Goal: Browse casually

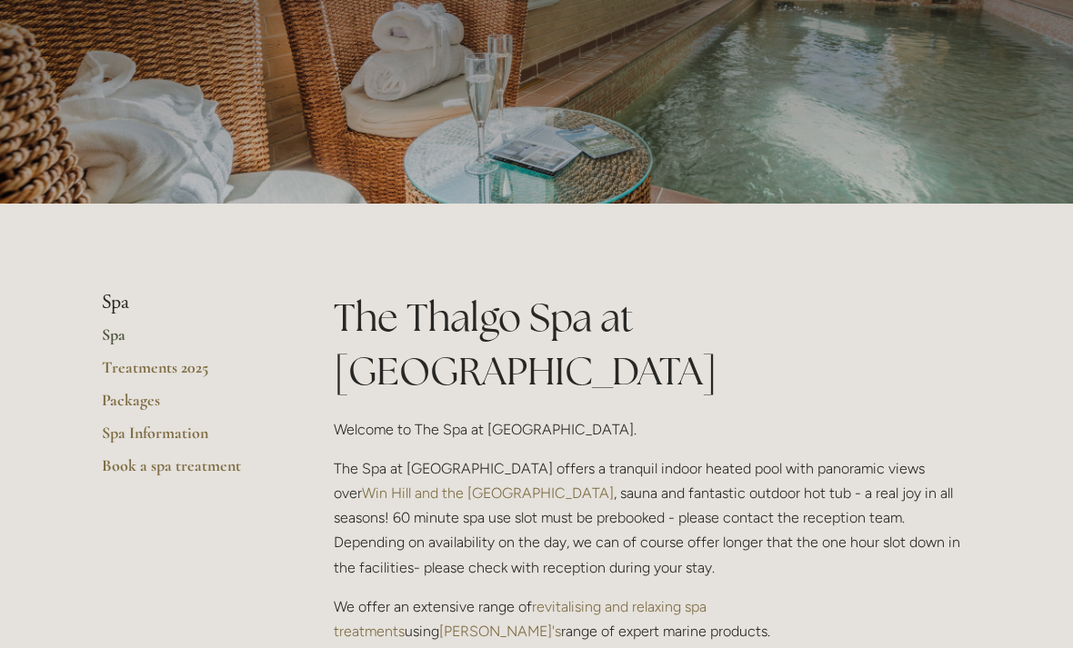
scroll to position [174, 0]
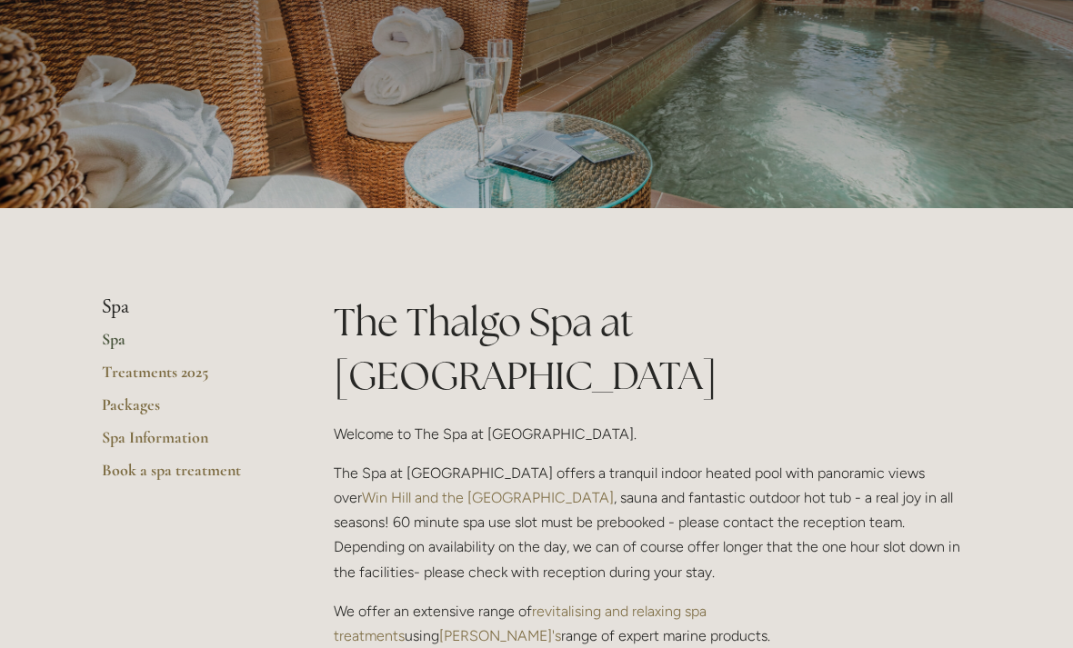
click at [125, 368] on link "Treatments 2025" at bounding box center [189, 378] width 174 height 33
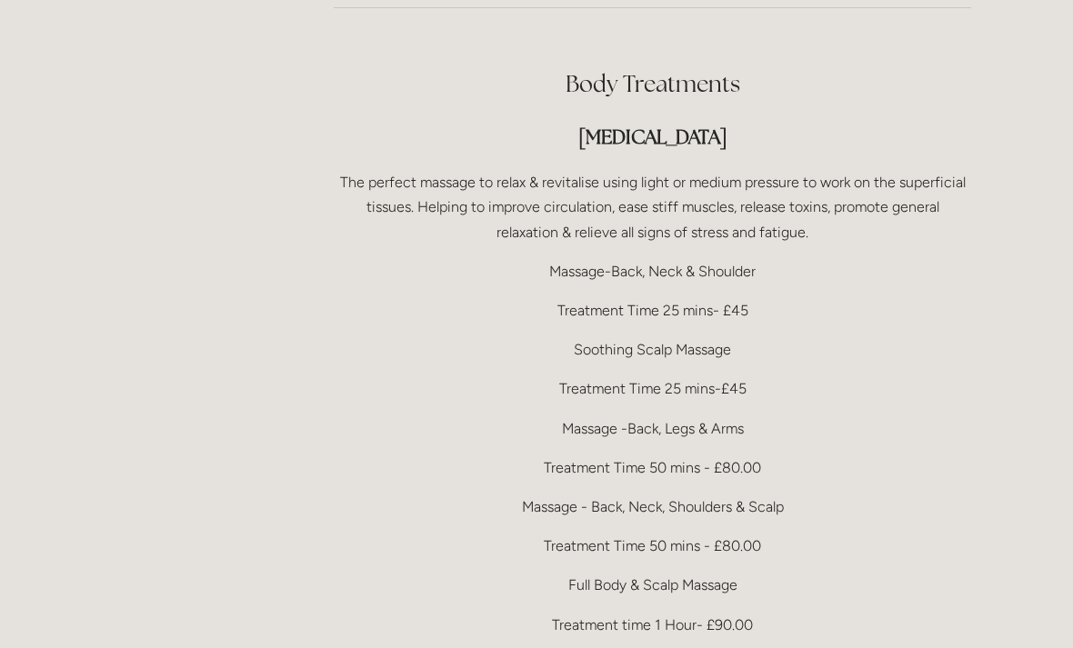
scroll to position [3549, 0]
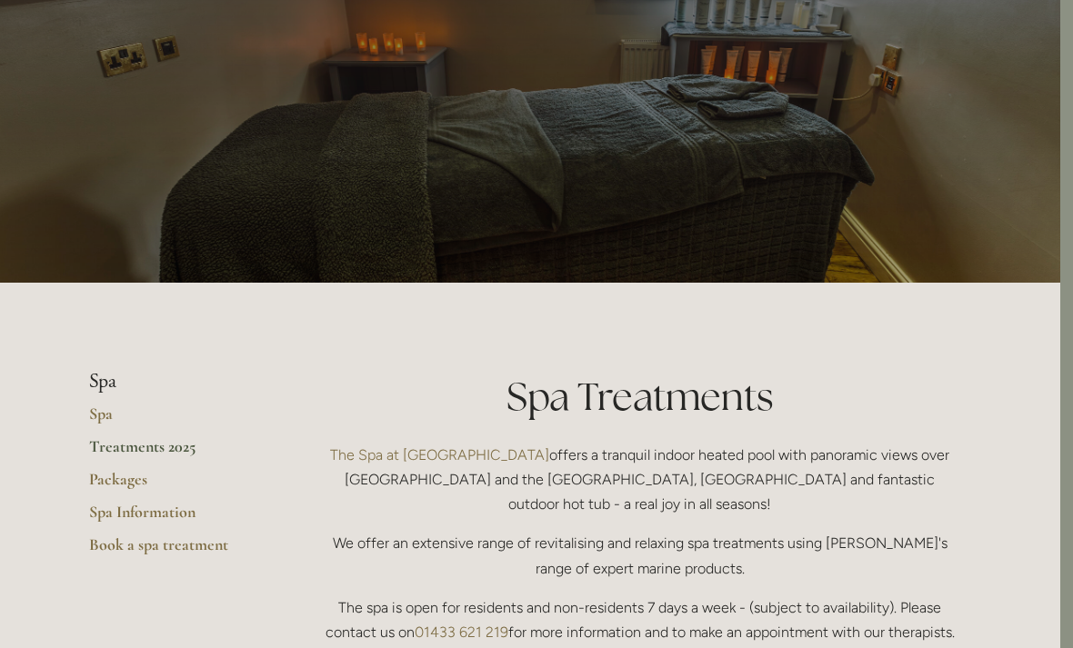
scroll to position [99, 13]
click at [117, 476] on link "Packages" at bounding box center [176, 485] width 174 height 33
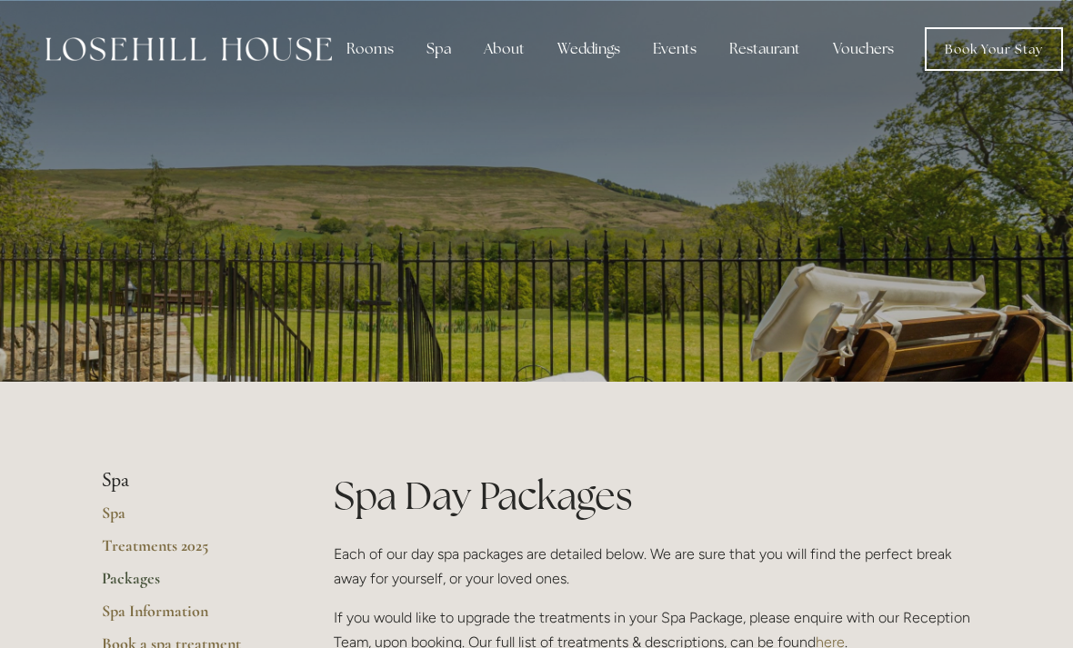
click at [377, 49] on div "Rooms" at bounding box center [370, 49] width 76 height 36
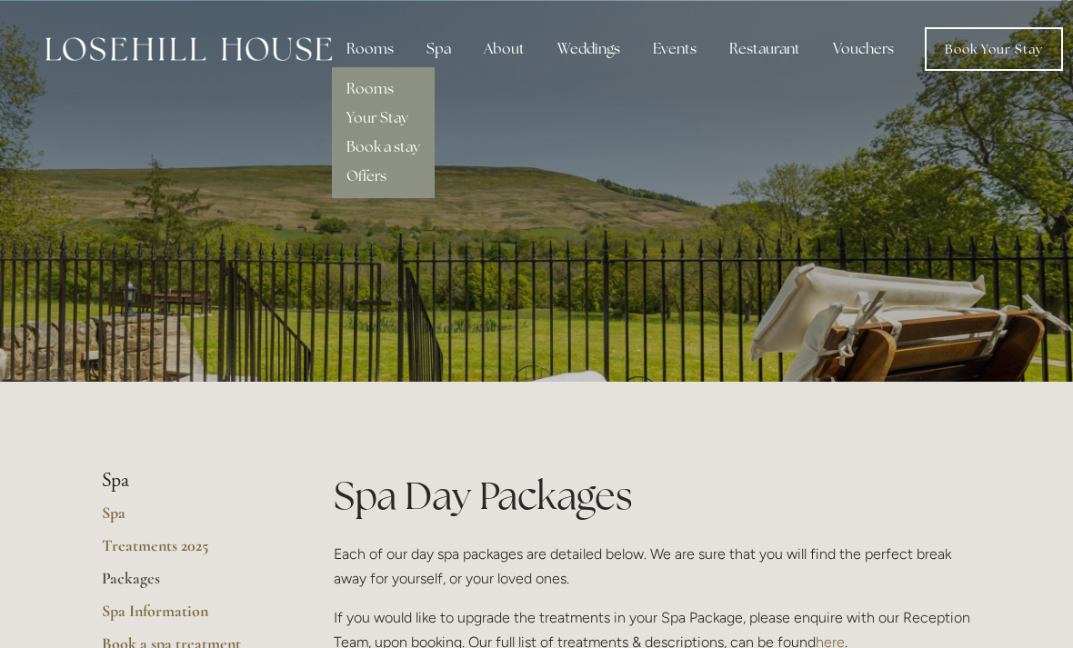
click at [380, 90] on link "Rooms" at bounding box center [369, 88] width 47 height 19
click at [367, 87] on link "Rooms" at bounding box center [369, 88] width 47 height 19
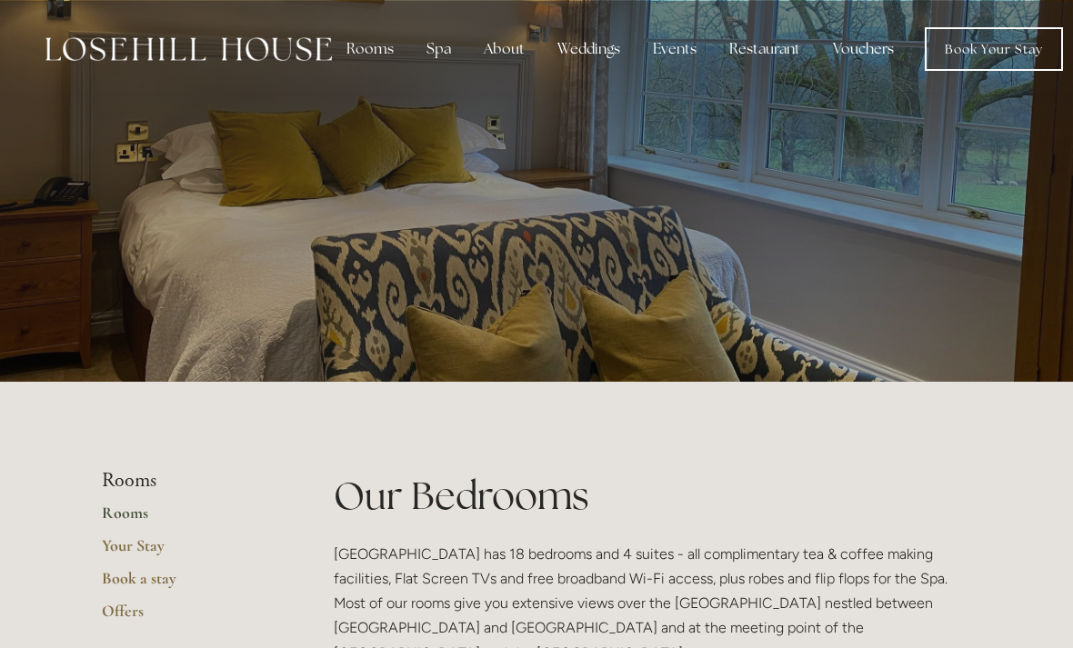
click at [759, 49] on div "Restaurant" at bounding box center [765, 49] width 100 height 36
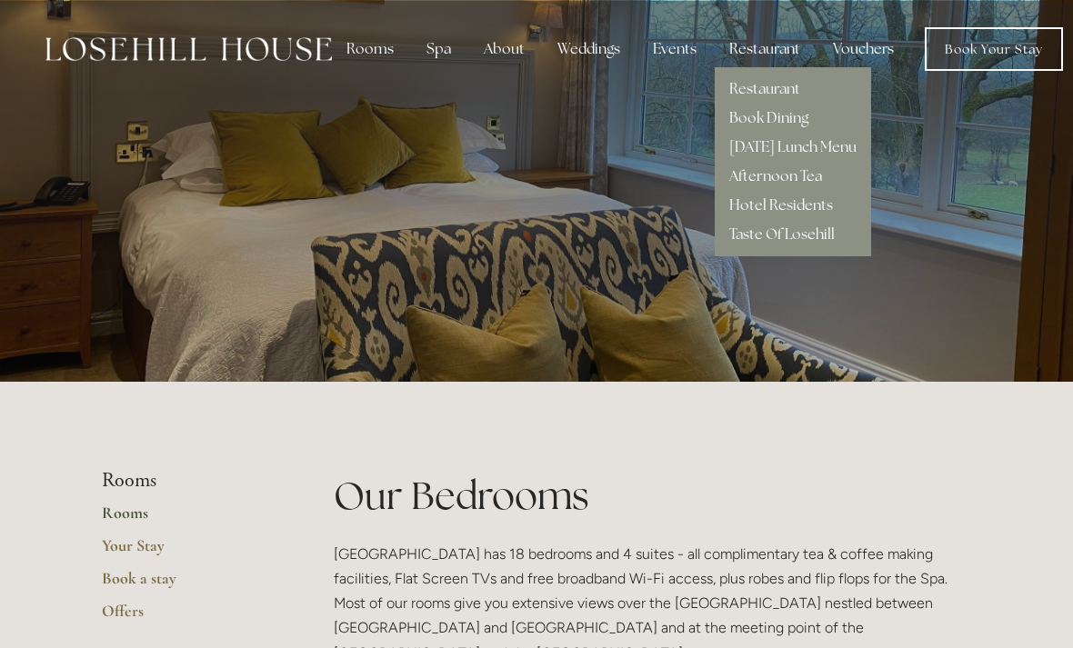
click at [797, 113] on link "Book Dining" at bounding box center [768, 117] width 79 height 19
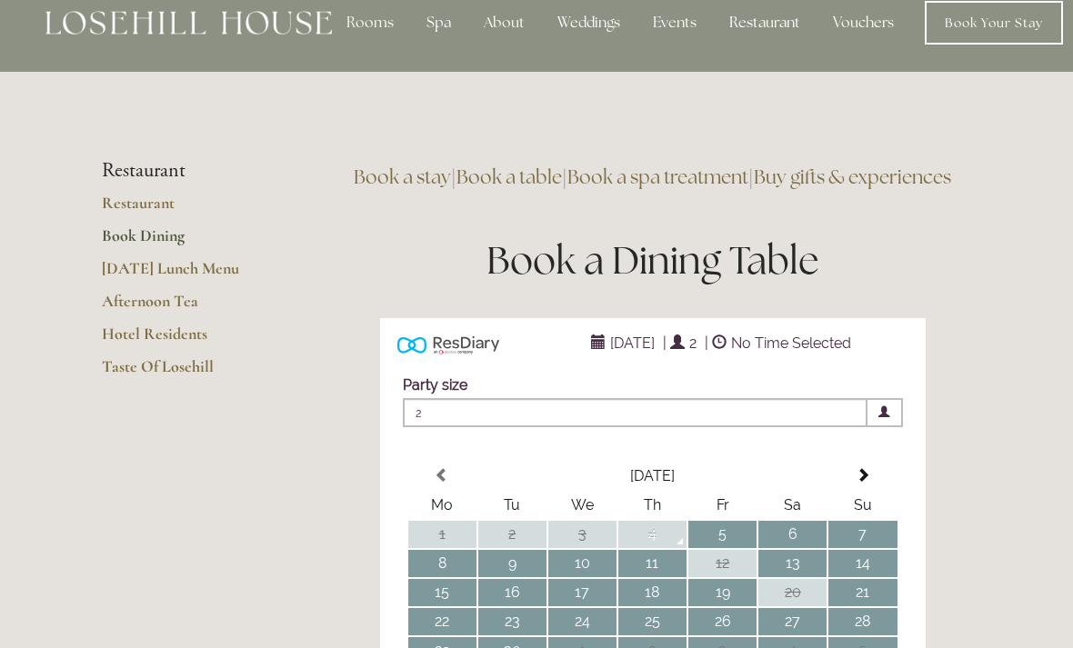
scroll to position [25, 0]
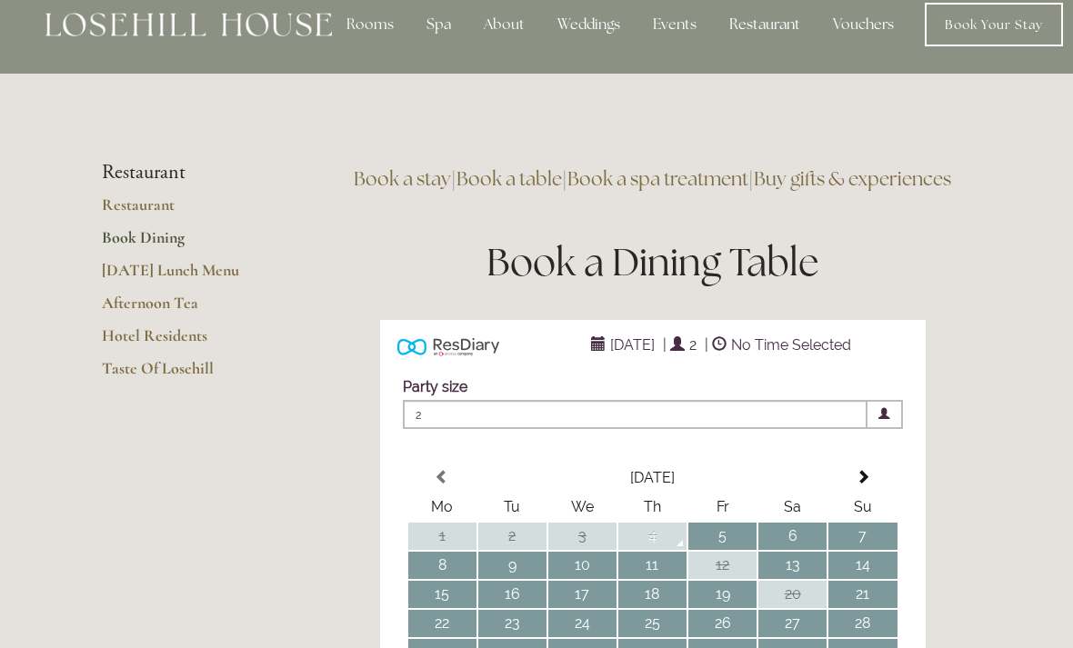
click at [120, 205] on link "Restaurant" at bounding box center [189, 211] width 174 height 33
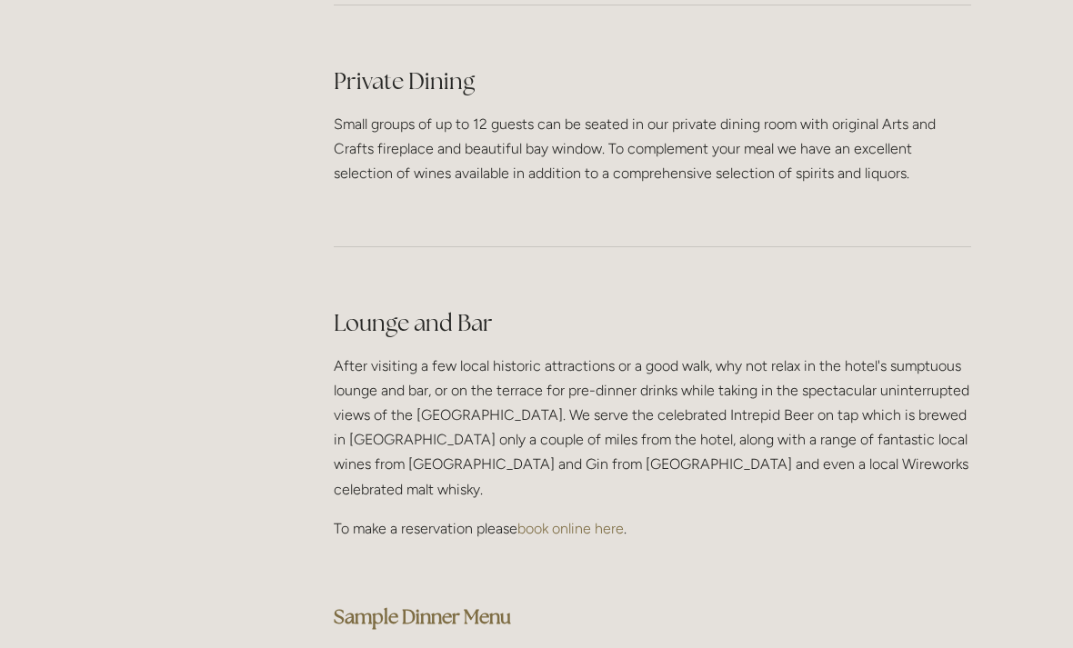
scroll to position [4342, 0]
click at [488, 605] on strong "Sample Dinner Menu" at bounding box center [422, 617] width 177 height 25
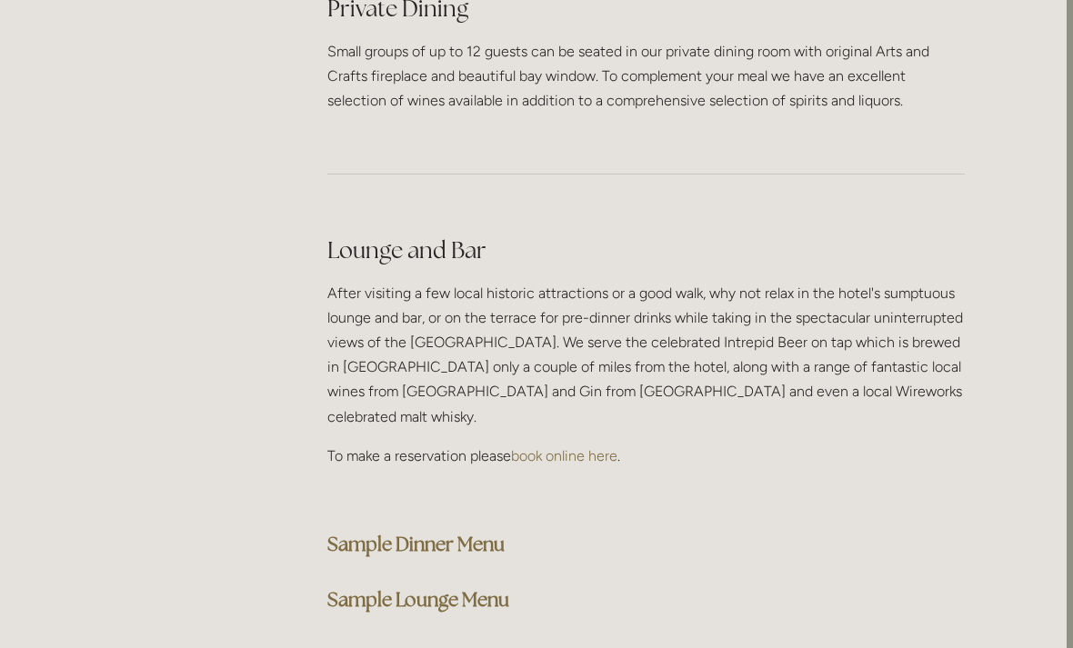
scroll to position [4414, 6]
click at [359, 587] on strong "Sample Lounge Menu" at bounding box center [418, 599] width 182 height 25
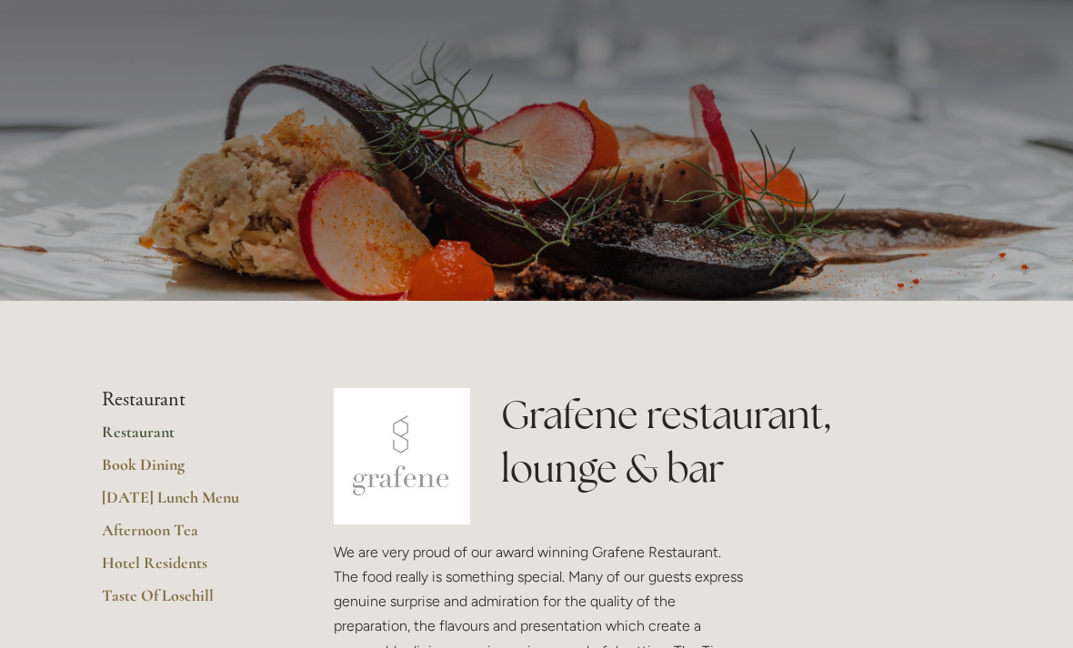
scroll to position [0, 0]
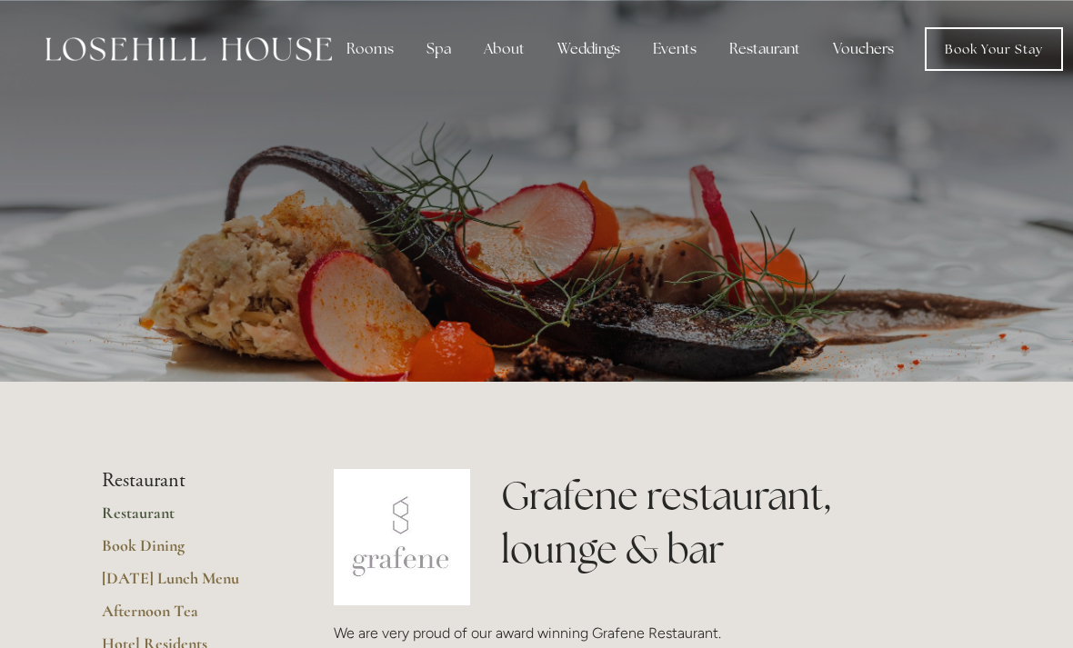
click at [503, 52] on div "About" at bounding box center [504, 49] width 70 height 36
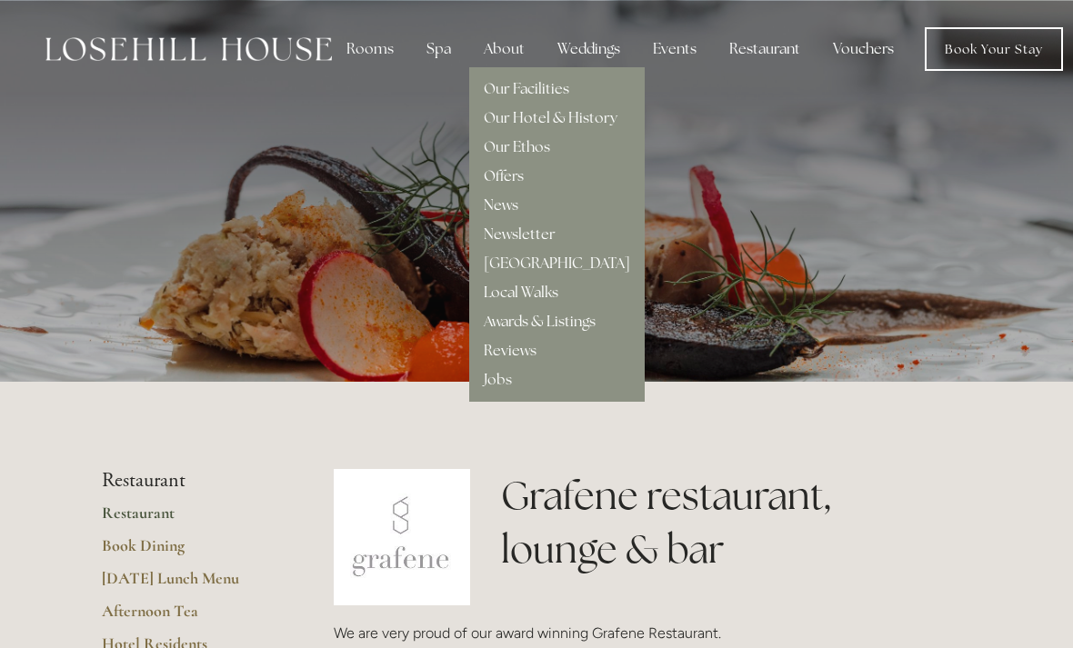
click at [583, 116] on link "Our Hotel & History" at bounding box center [551, 117] width 134 height 19
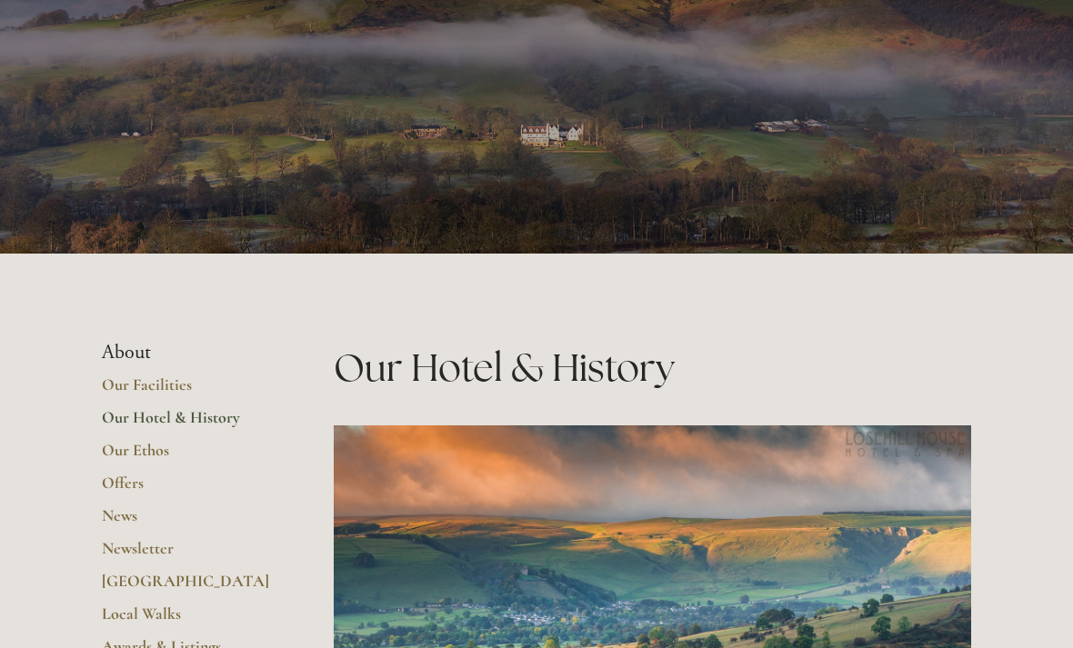
scroll to position [127, 0]
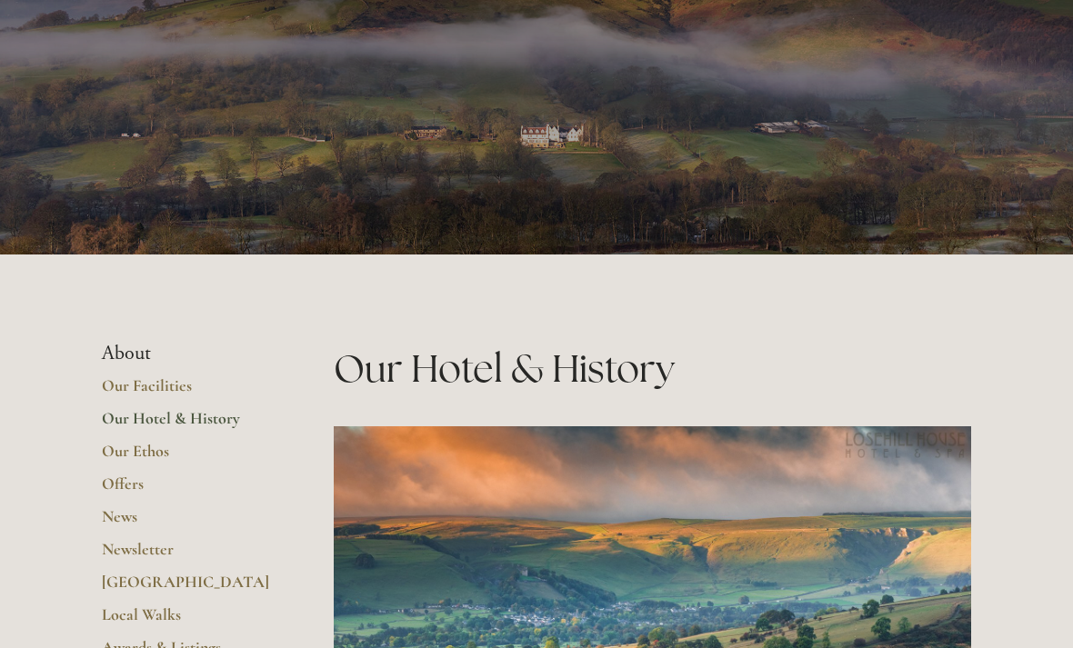
click at [132, 380] on link "Our Facilities" at bounding box center [189, 392] width 174 height 33
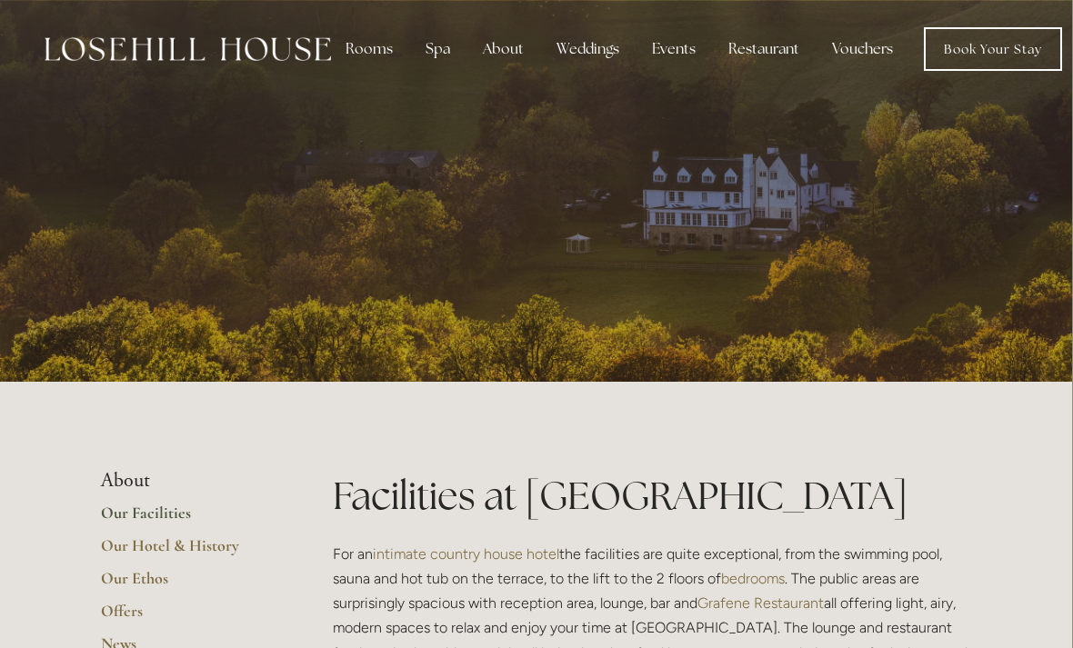
scroll to position [0, 1]
click at [369, 50] on div "Rooms" at bounding box center [369, 49] width 76 height 36
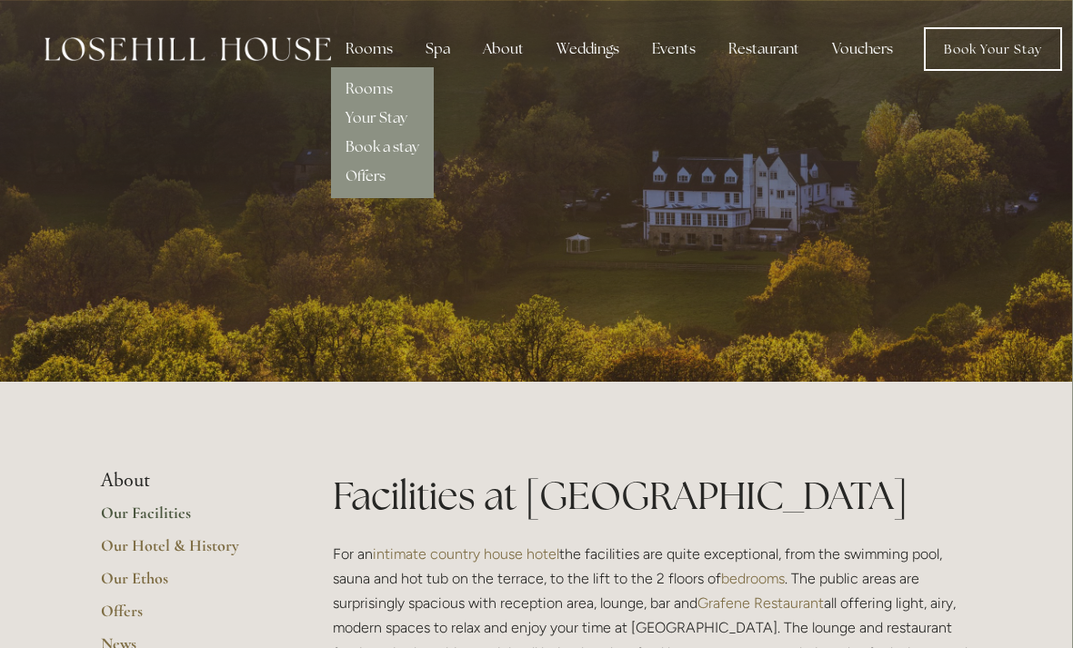
click at [371, 180] on link "Offers" at bounding box center [366, 175] width 40 height 19
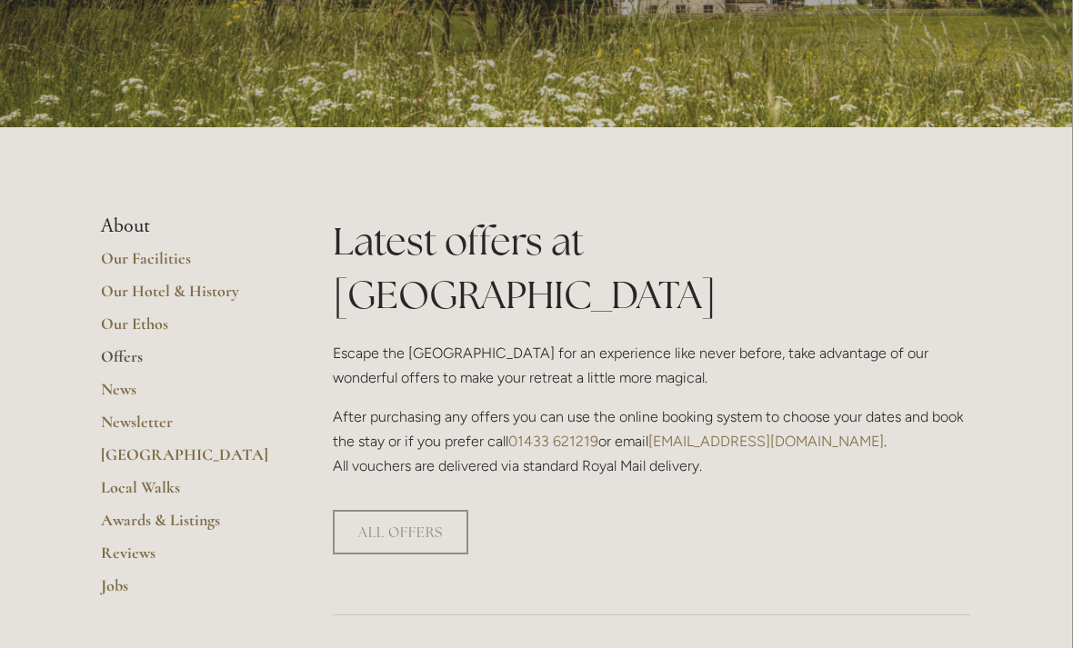
scroll to position [256, 1]
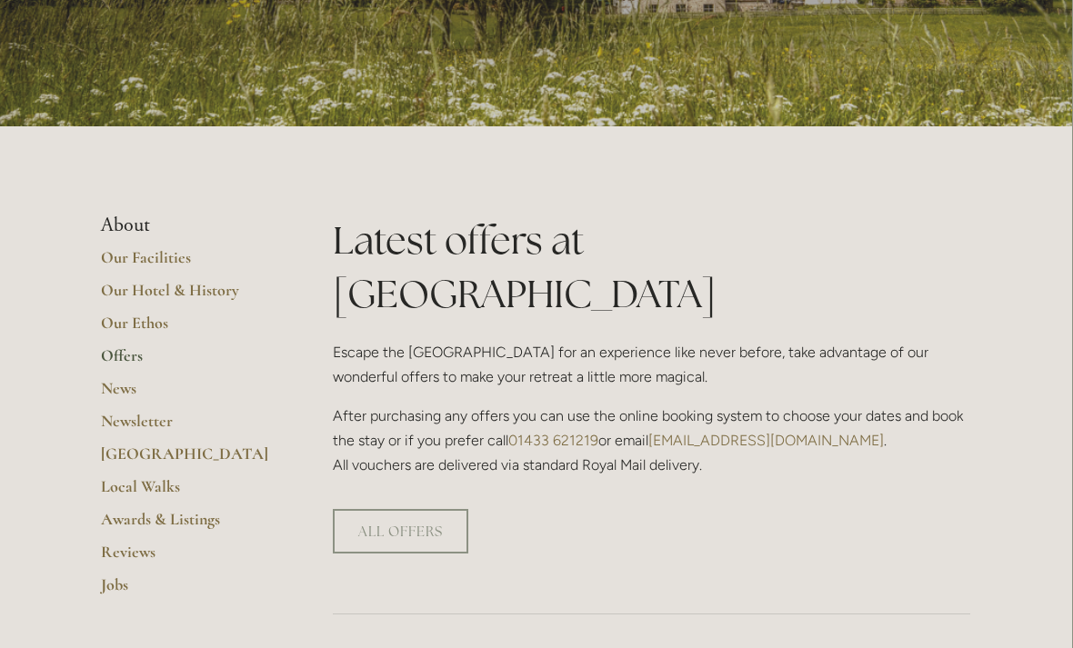
click at [129, 449] on link "[GEOGRAPHIC_DATA]" at bounding box center [188, 460] width 174 height 33
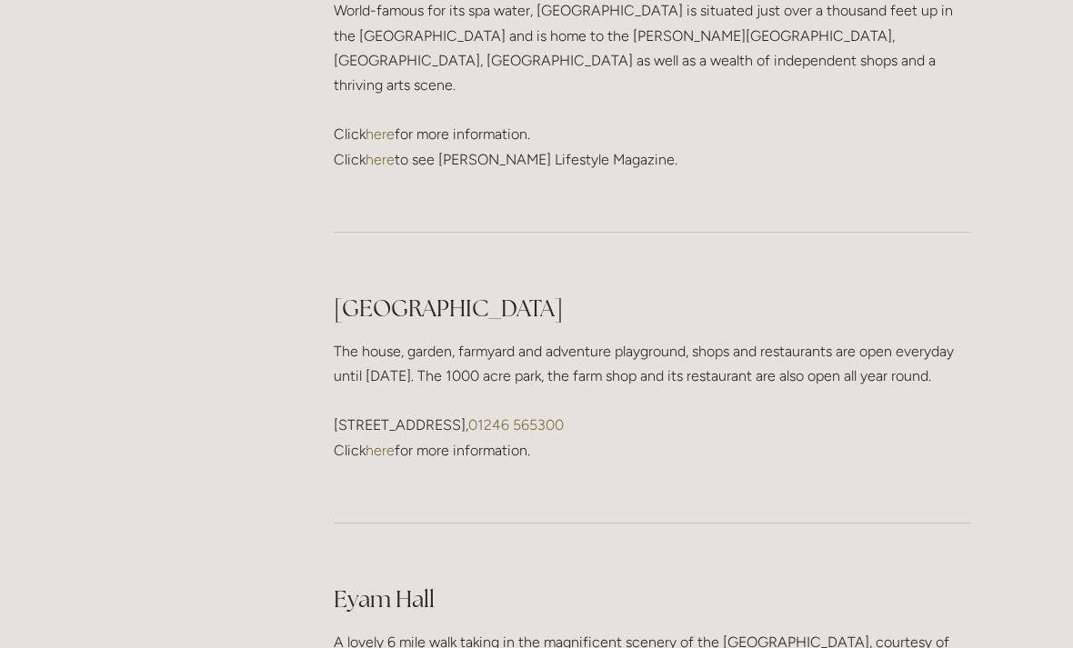
scroll to position [2397, 0]
click at [387, 442] on link "here" at bounding box center [380, 450] width 29 height 17
